Goal: Connect with others: Connect with other users

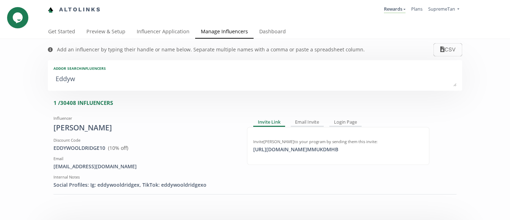
click at [124, 71] on div "Add or search INFLUENCERS Eddyw" at bounding box center [255, 75] width 414 height 30
click at [120, 87] on div "Add or search INFLUENCERS Eddyw" at bounding box center [255, 75] width 414 height 30
click at [126, 74] on textarea "Eddyw" at bounding box center [254, 79] width 403 height 14
click at [125, 72] on div "Add or search INFLUENCERS Eddyw" at bounding box center [255, 75] width 414 height 30
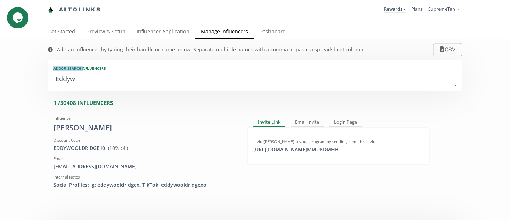
click at [125, 72] on div "Add or search INFLUENCERS Eddyw" at bounding box center [255, 75] width 414 height 30
click at [122, 80] on textarea "Eddyw" at bounding box center [254, 79] width 403 height 14
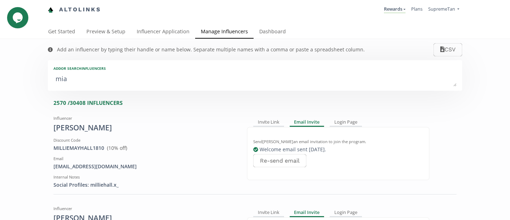
type textarea "mia"
type input "mia"
type input "MIA"
type textarea "mia l"
type input "mia l"
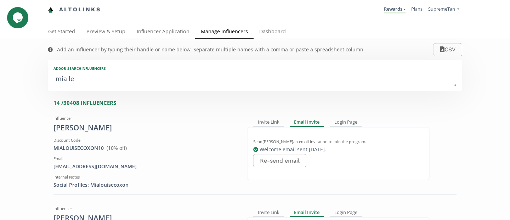
type textarea "[PERSON_NAME]"
type input "[PERSON_NAME]"
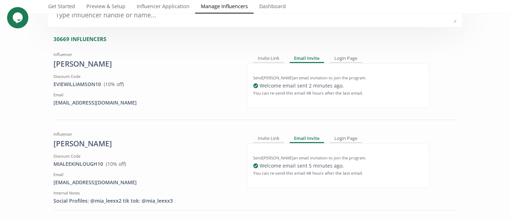
scroll to position [65, 0]
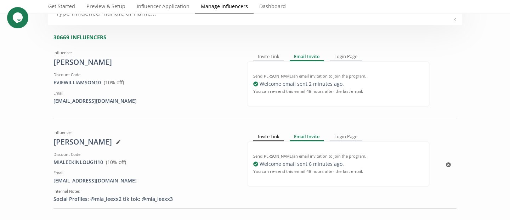
click at [273, 135] on div "Invite Link" at bounding box center [268, 136] width 31 height 8
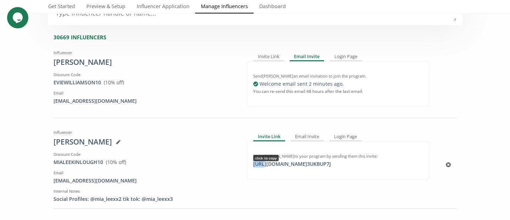
click at [262, 164] on div "[URL][DOMAIN_NAME] 3UKBUP7J click to copy" at bounding box center [292, 163] width 86 height 7
copy div "http"
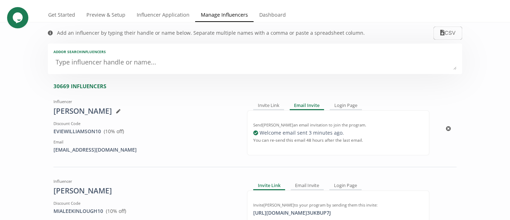
scroll to position [0, 0]
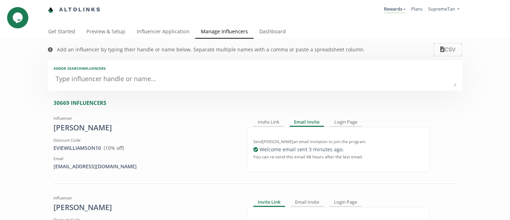
click at [105, 80] on textarea at bounding box center [254, 79] width 403 height 14
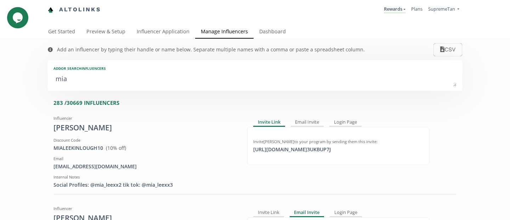
type textarea "mia l"
type input "mia l"
type textarea "[PERSON_NAME]"
type input "[PERSON_NAME]"
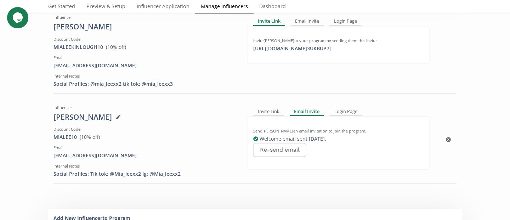
scroll to position [101, 0]
click at [273, 111] on div "Invite Link" at bounding box center [268, 111] width 31 height 8
click at [308, 112] on div "Email Invite" at bounding box center [307, 111] width 33 height 8
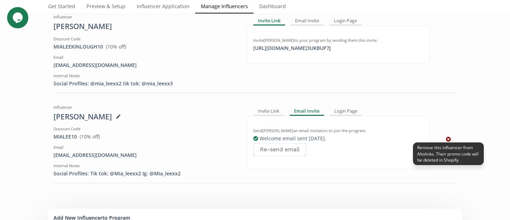
click at [447, 139] on icon at bounding box center [448, 139] width 5 height 5
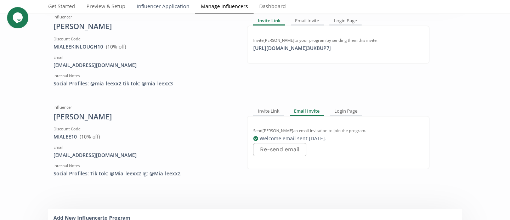
scroll to position [0, 0]
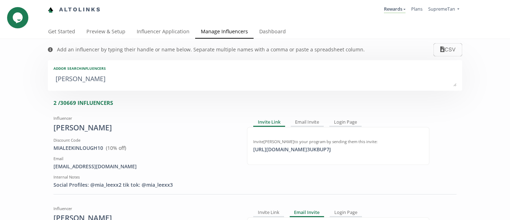
click at [108, 86] on textarea "[PERSON_NAME]" at bounding box center [254, 79] width 403 height 14
type textarea "mia le"
type input "mia le"
click at [103, 86] on textarea "mia le" at bounding box center [254, 79] width 403 height 14
type textarea "mia l"
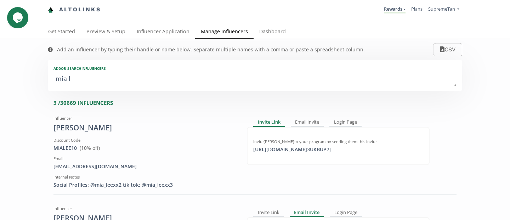
type input "mia l"
click at [109, 79] on textarea "mia l" at bounding box center [254, 79] width 403 height 14
type textarea "mia"
type input "mia"
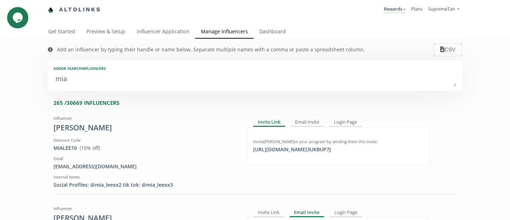
click at [108, 79] on textarea "mia" at bounding box center [254, 79] width 403 height 14
type textarea "mia"
click at [111, 82] on textarea "mia" at bounding box center [254, 79] width 403 height 14
